Goal: Task Accomplishment & Management: Use online tool/utility

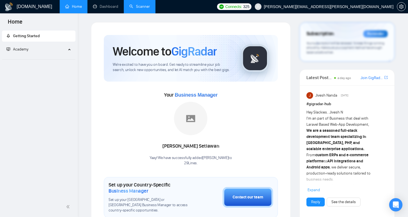
click at [131, 5] on link "Scanner" at bounding box center [139, 6] width 21 height 5
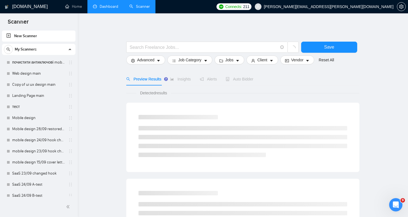
click at [106, 9] on link "Dashboard" at bounding box center [105, 6] width 25 height 5
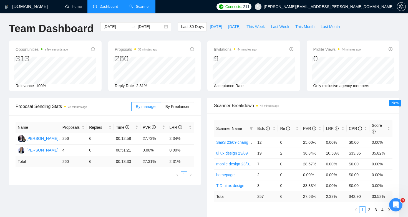
click at [255, 26] on span "This Week" at bounding box center [256, 27] width 18 height 6
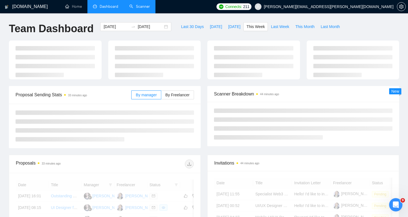
type input "2025-09-29"
type input "2025-10-05"
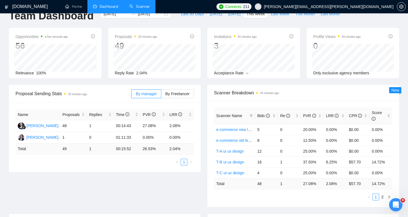
scroll to position [30, 0]
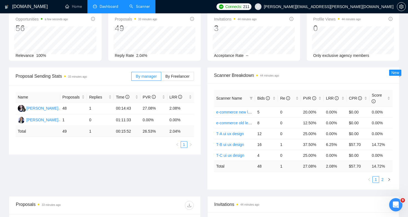
click at [381, 178] on link "2" at bounding box center [383, 180] width 6 height 6
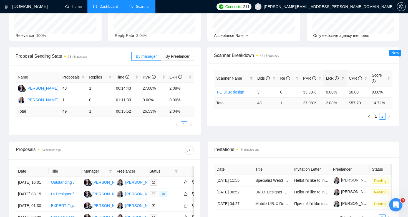
scroll to position [0, 0]
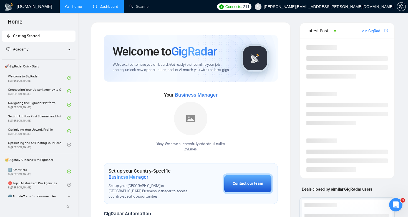
click at [111, 9] on link "Dashboard" at bounding box center [105, 6] width 25 height 5
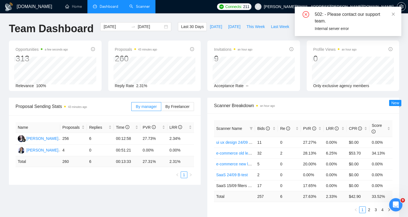
click at [135, 4] on link "Scanner" at bounding box center [139, 6] width 21 height 5
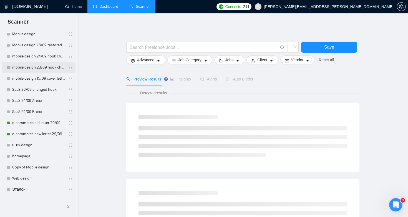
scroll to position [238, 0]
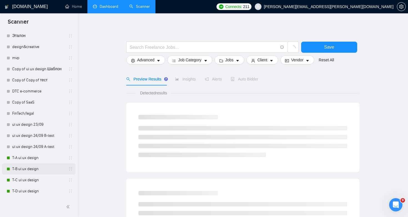
click at [34, 169] on link "T-B ui ux design" at bounding box center [38, 169] width 53 height 11
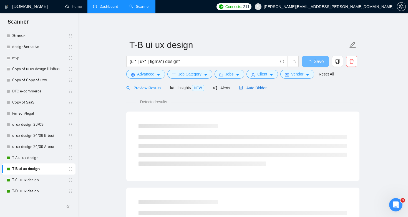
click at [259, 85] on div "Auto Bidder" at bounding box center [252, 88] width 27 height 6
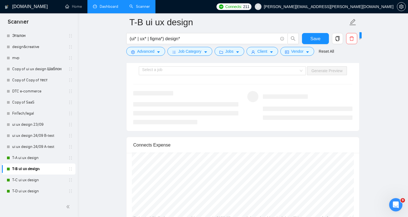
scroll to position [1123, 0]
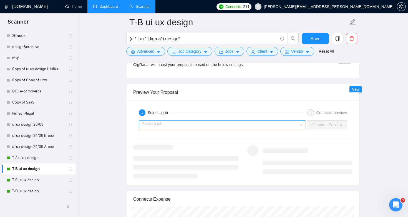
click at [301, 123] on div "Select a job" at bounding box center [222, 125] width 167 height 9
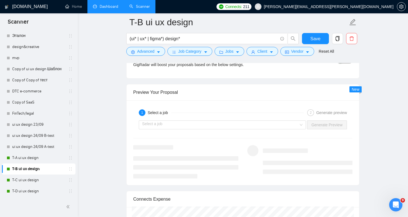
click at [298, 77] on div "Boosting GigRadar will boost your proposals based on the below settings. OFF Bo…" at bounding box center [243, 63] width 233 height 29
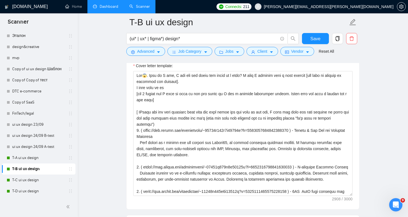
scroll to position [707, 0]
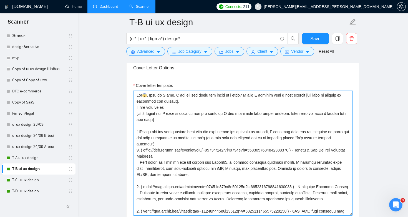
click at [254, 108] on textarea "Cover letter template:" at bounding box center [242, 153] width 219 height 125
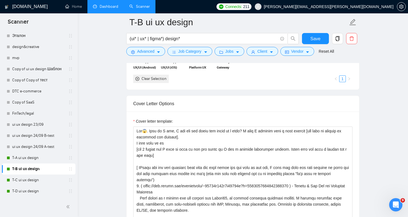
scroll to position [211, 0]
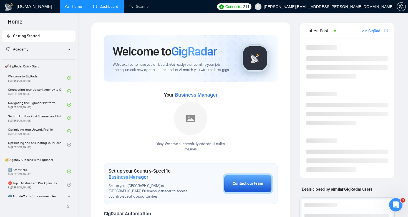
click at [112, 8] on link "Dashboard" at bounding box center [105, 6] width 25 height 5
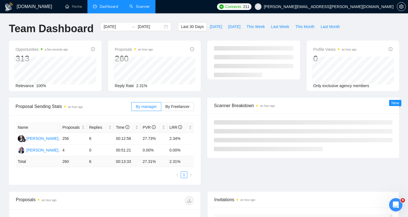
click at [139, 9] on link "Scanner" at bounding box center [139, 6] width 21 height 5
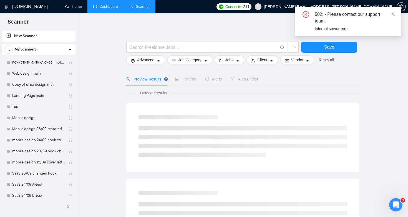
click at [116, 8] on link "Dashboard" at bounding box center [105, 6] width 25 height 5
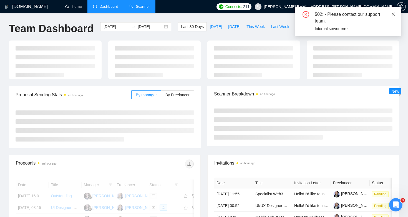
click at [394, 13] on icon "close" at bounding box center [394, 14] width 4 height 4
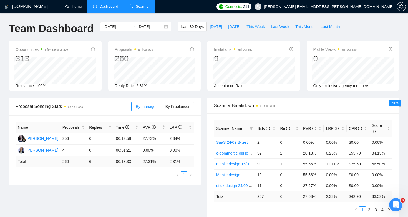
click at [261, 28] on span "This Week" at bounding box center [256, 27] width 18 height 6
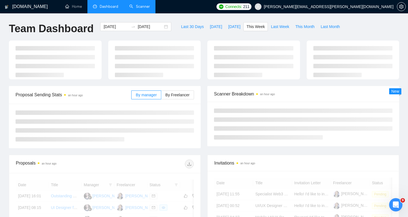
type input "2025-09-29"
type input "2025-10-05"
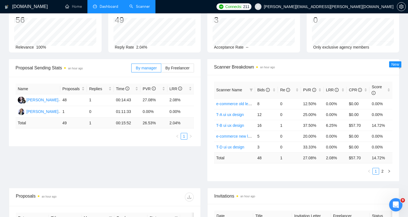
scroll to position [51, 0]
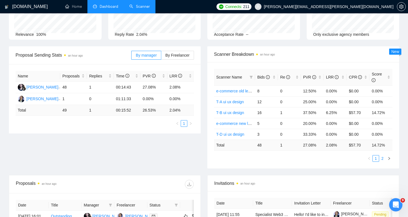
click at [382, 160] on link "2" at bounding box center [383, 158] width 6 height 6
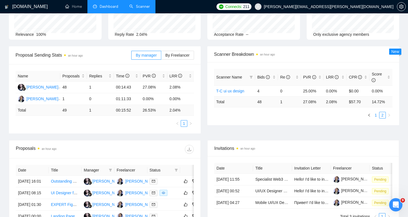
click at [373, 115] on link "1" at bounding box center [376, 115] width 6 height 6
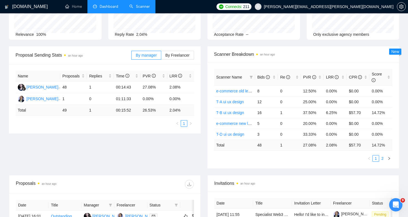
click at [382, 159] on link "2" at bounding box center [383, 158] width 6 height 6
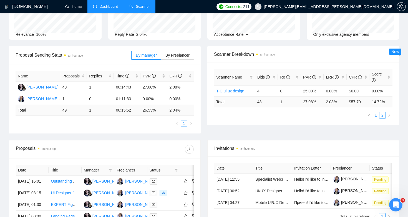
click at [374, 116] on link "1" at bounding box center [376, 115] width 6 height 6
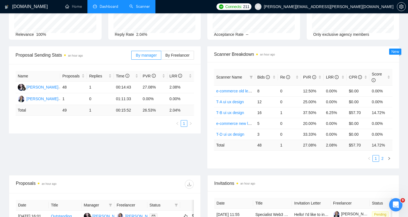
click at [383, 156] on link "2" at bounding box center [383, 158] width 6 height 6
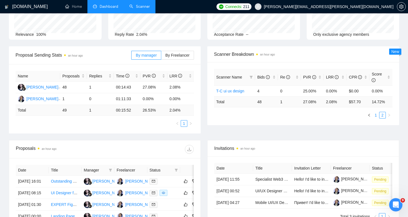
click at [375, 116] on link "1" at bounding box center [376, 115] width 6 height 6
